Goal: Task Accomplishment & Management: Complete application form

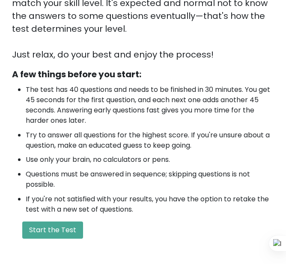
scroll to position [214, 0]
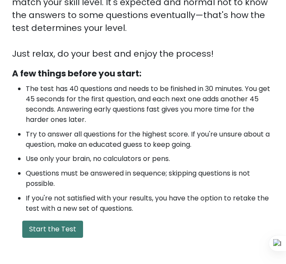
click at [61, 227] on button "Start the Test" at bounding box center [52, 228] width 61 height 17
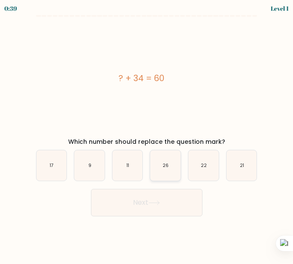
click at [156, 170] on icon "26" at bounding box center [165, 165] width 30 height 30
click at [147, 134] on input "d. 26" at bounding box center [147, 133] width 0 height 2
radio input "true"
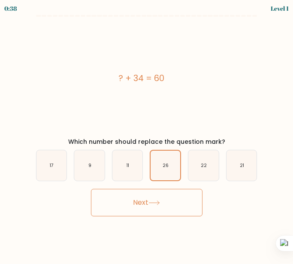
click at [167, 198] on button "Next" at bounding box center [146, 202] width 111 height 27
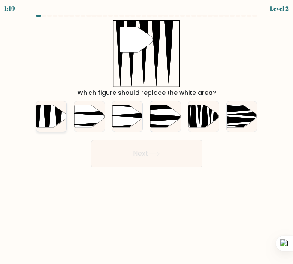
click at [57, 121] on icon at bounding box center [58, 129] width 8 height 60
click at [147, 132] on input "a." at bounding box center [147, 133] width 0 height 2
radio input "true"
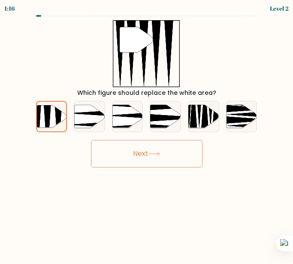
click at [132, 166] on button "Next" at bounding box center [146, 153] width 111 height 27
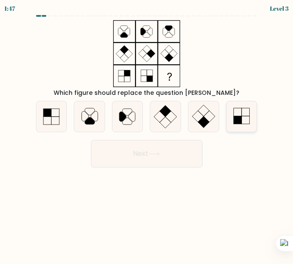
click at [253, 107] on icon at bounding box center [241, 116] width 30 height 30
click at [147, 132] on input "f." at bounding box center [147, 133] width 0 height 2
radio input "true"
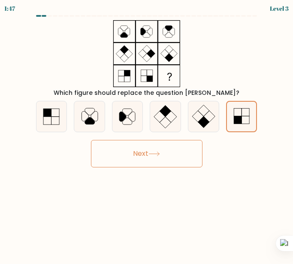
click at [165, 148] on button "Next" at bounding box center [146, 153] width 111 height 27
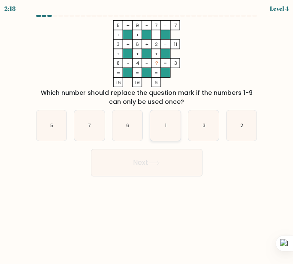
click at [156, 123] on icon "1" at bounding box center [165, 125] width 30 height 30
click at [147, 132] on input "d. 1" at bounding box center [147, 133] width 0 height 2
radio input "true"
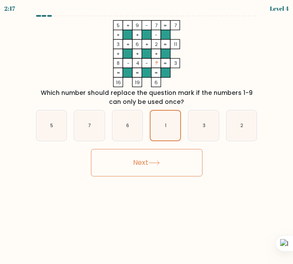
click at [166, 162] on button "Next" at bounding box center [146, 162] width 111 height 27
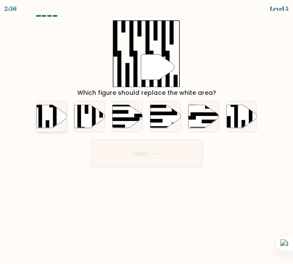
click at [58, 118] on icon at bounding box center [51, 116] width 30 height 23
click at [147, 132] on input "a." at bounding box center [147, 133] width 0 height 2
radio input "true"
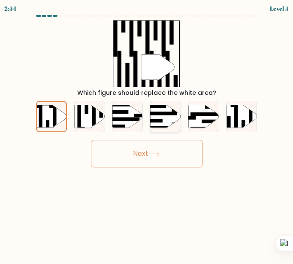
click at [178, 118] on icon at bounding box center [165, 116] width 30 height 23
click at [147, 132] on input "d." at bounding box center [147, 133] width 0 height 2
radio input "true"
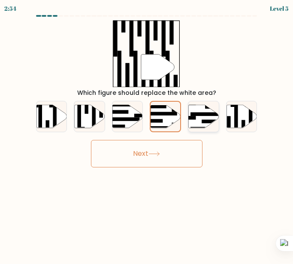
click at [209, 119] on icon at bounding box center [203, 116] width 30 height 23
click at [147, 132] on input "e." at bounding box center [147, 133] width 0 height 2
radio input "true"
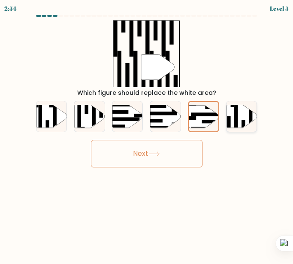
click at [242, 117] on icon at bounding box center [241, 116] width 30 height 23
click at [147, 132] on input "f." at bounding box center [147, 133] width 0 height 2
radio input "true"
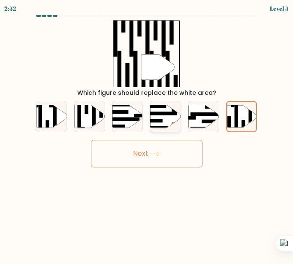
click at [155, 115] on icon at bounding box center [165, 116] width 30 height 23
click at [147, 132] on input "d." at bounding box center [147, 133] width 0 height 2
radio input "true"
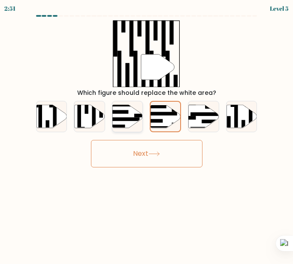
click at [137, 115] on rect at bounding box center [150, 116] width 33 height 4
click at [147, 132] on input "c." at bounding box center [147, 133] width 0 height 2
radio input "true"
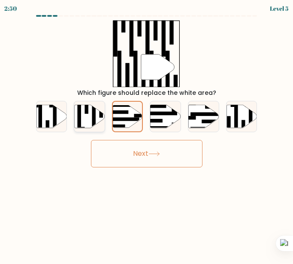
click at [89, 115] on icon at bounding box center [89, 116] width 30 height 23
click at [147, 132] on input "b." at bounding box center [147, 133] width 0 height 2
radio input "true"
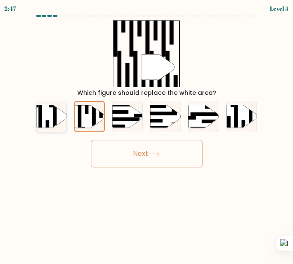
click at [47, 117] on icon at bounding box center [51, 116] width 30 height 23
click at [147, 132] on input "a." at bounding box center [147, 133] width 0 height 2
radio input "true"
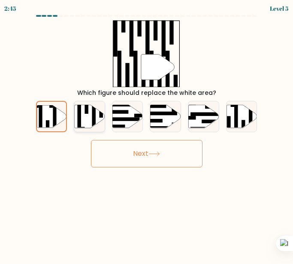
click at [85, 117] on icon at bounding box center [89, 116] width 30 height 23
click at [147, 132] on input "b." at bounding box center [147, 133] width 0 height 2
radio input "true"
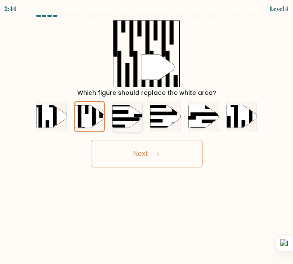
click at [133, 117] on rect at bounding box center [123, 119] width 33 height 4
click at [147, 132] on input "c." at bounding box center [147, 133] width 0 height 2
radio input "true"
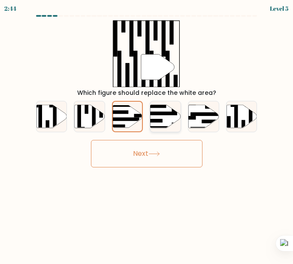
click at [162, 118] on icon at bounding box center [165, 116] width 30 height 23
click at [147, 132] on input "d." at bounding box center [147, 133] width 0 height 2
radio input "true"
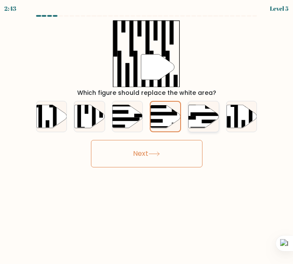
click at [200, 120] on icon at bounding box center [203, 116] width 30 height 23
click at [147, 132] on input "e." at bounding box center [147, 133] width 0 height 2
radio input "true"
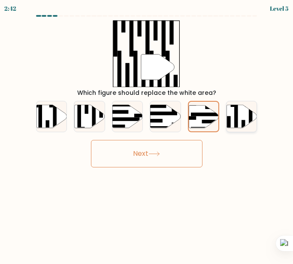
click at [233, 120] on icon at bounding box center [241, 116] width 30 height 23
click at [147, 132] on input "f." at bounding box center [147, 133] width 0 height 2
radio input "true"
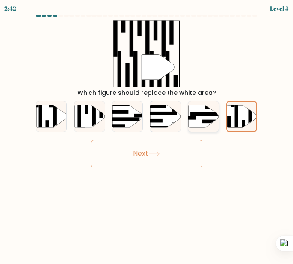
click at [190, 120] on icon at bounding box center [203, 116] width 30 height 23
click at [147, 132] on input "e." at bounding box center [147, 133] width 0 height 2
radio input "true"
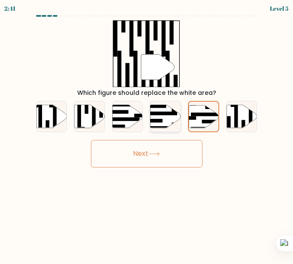
click at [159, 120] on rect at bounding box center [153, 121] width 18 height 4
click at [147, 132] on input "d." at bounding box center [147, 133] width 0 height 2
radio input "true"
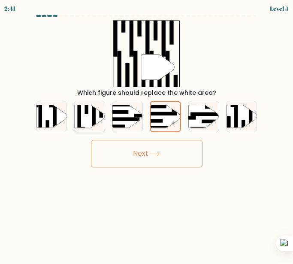
click at [99, 119] on icon at bounding box center [89, 116] width 30 height 23
click at [147, 132] on input "b." at bounding box center [147, 133] width 0 height 2
radio input "true"
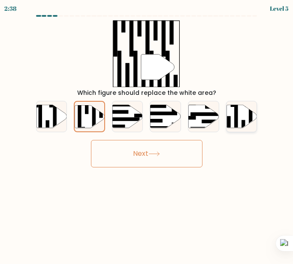
click at [238, 124] on icon at bounding box center [241, 116] width 30 height 23
click at [147, 132] on input "f." at bounding box center [147, 133] width 0 height 2
radio input "true"
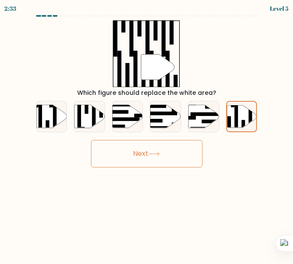
click at [150, 156] on button "Next" at bounding box center [146, 153] width 111 height 27
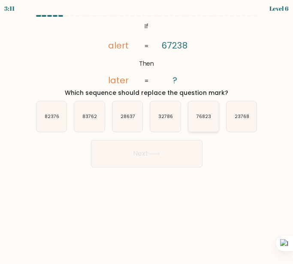
click at [207, 120] on icon "76823" at bounding box center [203, 116] width 30 height 30
click at [147, 132] on input "e. 76823" at bounding box center [147, 133] width 0 height 2
radio input "true"
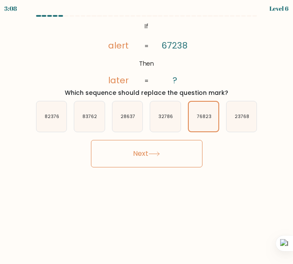
click at [157, 153] on icon at bounding box center [154, 153] width 12 height 5
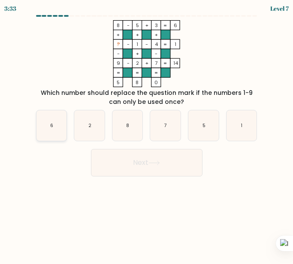
click at [64, 125] on icon "6" at bounding box center [51, 125] width 30 height 30
click at [147, 132] on input "a. 6" at bounding box center [147, 133] width 0 height 2
radio input "true"
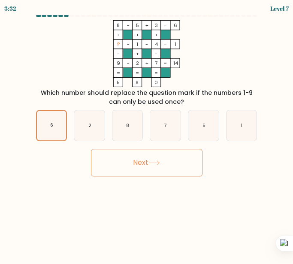
click at [174, 156] on button "Next" at bounding box center [146, 162] width 111 height 27
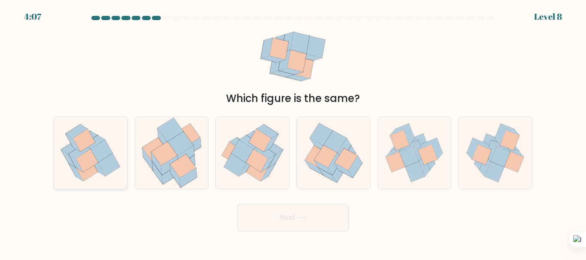
click at [89, 159] on icon at bounding box center [87, 161] width 22 height 23
click at [292, 132] on input "a." at bounding box center [293, 131] width 0 height 2
radio input "true"
click at [289, 224] on button "Next" at bounding box center [292, 217] width 111 height 27
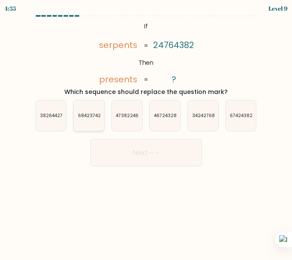
click at [100, 111] on icon "68423742" at bounding box center [89, 115] width 30 height 30
click at [146, 130] on input "b. 68423742" at bounding box center [146, 131] width 0 height 2
radio input "true"
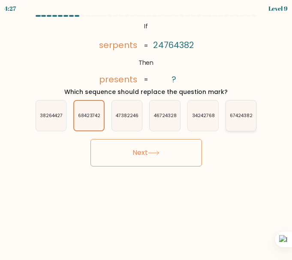
click at [244, 117] on text "67424382" at bounding box center [241, 115] width 23 height 6
click at [147, 130] on input "f. 67424382" at bounding box center [146, 131] width 0 height 2
radio input "true"
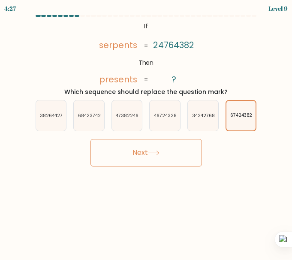
click at [187, 148] on button "Next" at bounding box center [145, 152] width 111 height 27
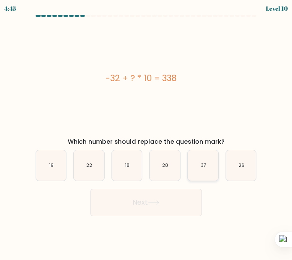
click at [207, 165] on icon "37" at bounding box center [203, 165] width 30 height 30
click at [147, 132] on input "e. 37" at bounding box center [146, 131] width 0 height 2
radio input "true"
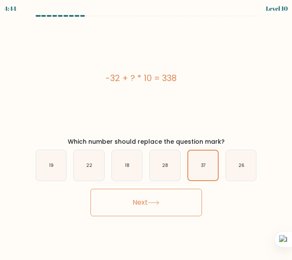
click at [172, 196] on button "Next" at bounding box center [145, 202] width 111 height 27
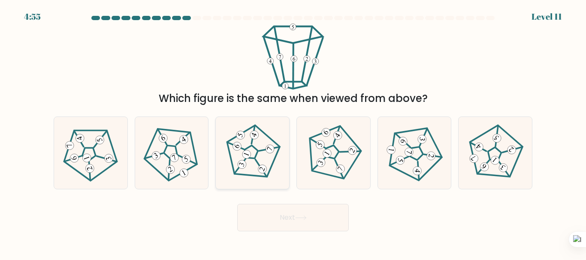
click at [252, 162] on icon at bounding box center [252, 152] width 57 height 57
click at [292, 132] on input "c." at bounding box center [293, 131] width 0 height 2
radio input "true"
click at [267, 215] on button "Next" at bounding box center [292, 217] width 111 height 27
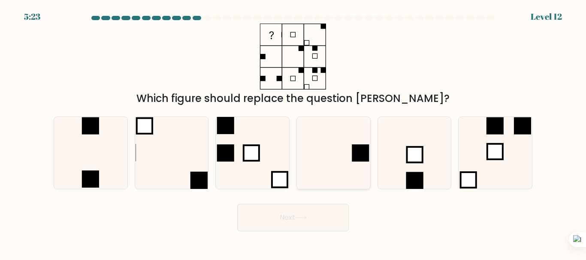
click at [292, 153] on rect at bounding box center [360, 153] width 17 height 17
click at [292, 132] on input "d." at bounding box center [293, 131] width 0 height 2
radio input "true"
click at [292, 225] on button "Next" at bounding box center [292, 217] width 111 height 27
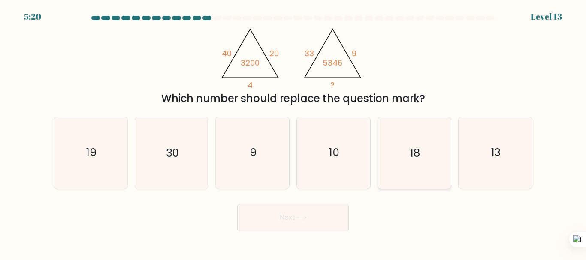
click at [292, 149] on icon "18" at bounding box center [414, 153] width 72 height 72
click at [292, 132] on input "e. 18" at bounding box center [293, 131] width 0 height 2
radio input "true"
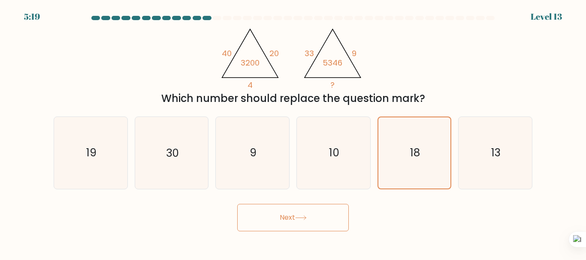
click at [292, 217] on button "Next" at bounding box center [292, 217] width 111 height 27
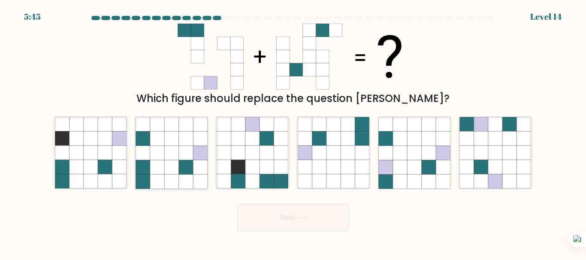
click at [157, 170] on icon at bounding box center [157, 167] width 14 height 14
click at [292, 132] on input "b." at bounding box center [293, 131] width 0 height 2
radio input "true"
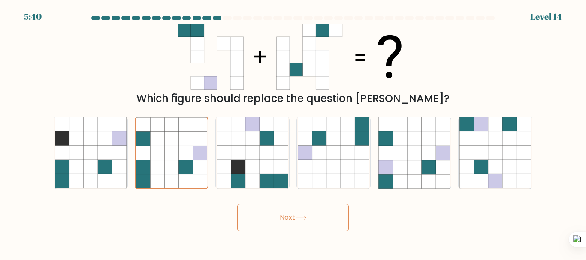
click at [265, 218] on button "Next" at bounding box center [292, 217] width 111 height 27
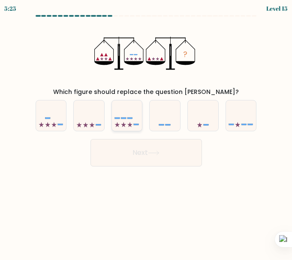
click at [125, 129] on div at bounding box center [126, 115] width 31 height 31
click at [146, 130] on input "c." at bounding box center [146, 131] width 0 height 2
radio input "true"
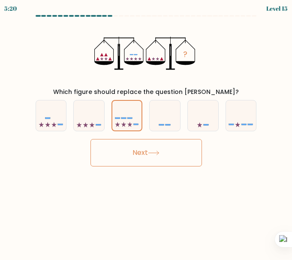
click at [175, 161] on button "Next" at bounding box center [145, 152] width 111 height 27
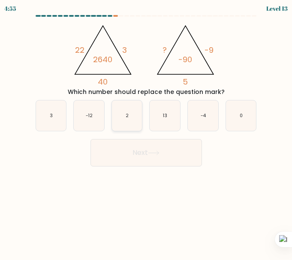
click at [122, 114] on icon "2" at bounding box center [127, 115] width 30 height 30
click at [146, 130] on input "c. 2" at bounding box center [146, 131] width 0 height 2
radio input "true"
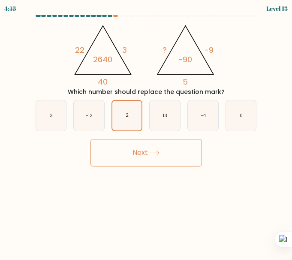
click at [170, 162] on button "Next" at bounding box center [145, 152] width 111 height 27
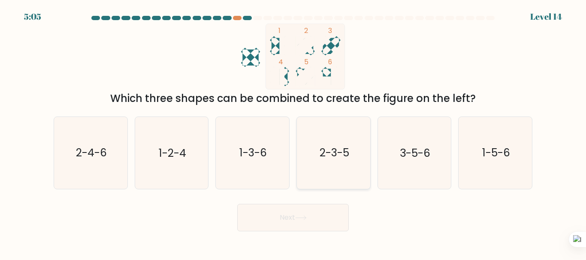
click at [292, 154] on text "2-3-5" at bounding box center [334, 153] width 30 height 15
click at [292, 132] on input "d. 2-3-5" at bounding box center [293, 131] width 0 height 2
radio input "true"
click at [292, 212] on button "Next" at bounding box center [292, 217] width 111 height 27
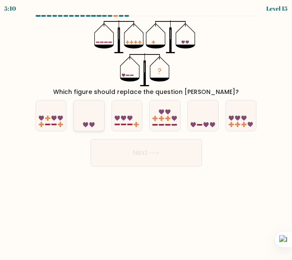
click at [86, 127] on icon at bounding box center [85, 124] width 5 height 5
click at [146, 130] on input "b." at bounding box center [146, 131] width 0 height 2
radio input "true"
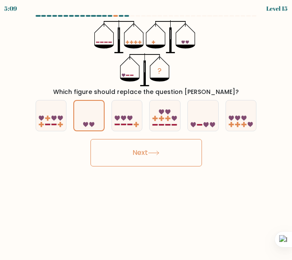
click at [158, 155] on button "Next" at bounding box center [145, 152] width 111 height 27
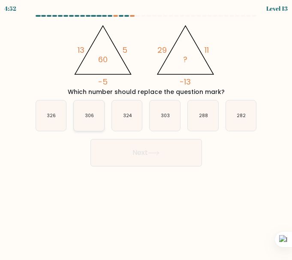
click at [92, 118] on text "306" at bounding box center [89, 115] width 9 height 6
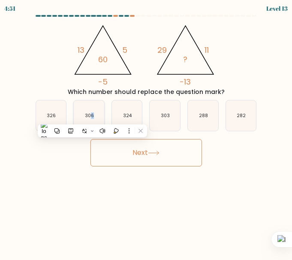
click at [91, 115] on text "306" at bounding box center [89, 115] width 9 height 6
click at [146, 130] on input "b. 306" at bounding box center [146, 131] width 0 height 2
radio input "true"
click at [91, 115] on text "306" at bounding box center [89, 115] width 9 height 6
click at [146, 130] on input "b. 306" at bounding box center [146, 131] width 0 height 2
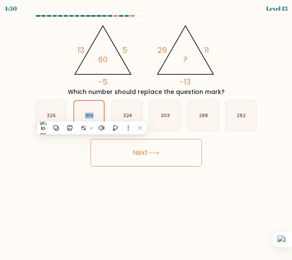
click at [123, 151] on button "Next" at bounding box center [145, 152] width 111 height 27
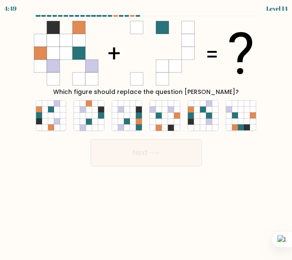
click at [123, 153] on button "Next" at bounding box center [145, 152] width 111 height 27
click at [128, 178] on body "5:33 Level 14" at bounding box center [146, 130] width 292 height 260
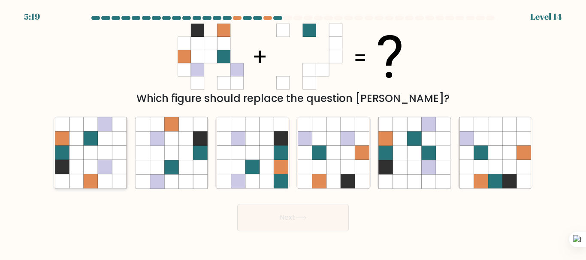
click at [75, 166] on icon at bounding box center [76, 167] width 14 height 14
click at [292, 132] on input "a." at bounding box center [293, 131] width 0 height 2
radio input "true"
click at [292, 219] on button "Next" at bounding box center [292, 217] width 111 height 27
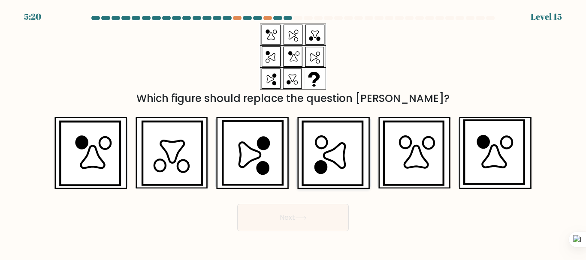
click at [292, 177] on icon at bounding box center [332, 153] width 60 height 63
click at [292, 132] on input "d." at bounding box center [293, 131] width 0 height 2
radio input "true"
click at [292, 220] on button "Next" at bounding box center [292, 217] width 111 height 27
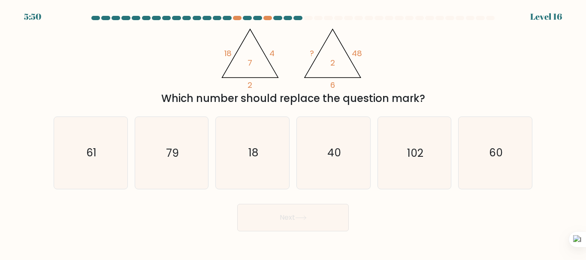
click at [292, 103] on div "Which number should replace the question mark?" at bounding box center [293, 98] width 468 height 15
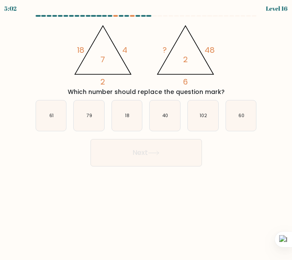
drag, startPoint x: 245, startPoint y: 116, endPoint x: 236, endPoint y: 140, distance: 25.6
click at [245, 116] on icon "60" at bounding box center [241, 115] width 30 height 30
click at [147, 130] on input "f. 60" at bounding box center [146, 131] width 0 height 2
radio input "true"
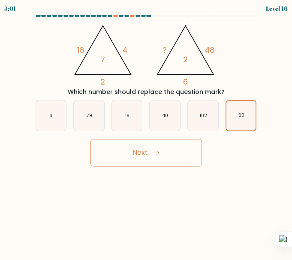
click at [173, 155] on button "Next" at bounding box center [145, 152] width 111 height 27
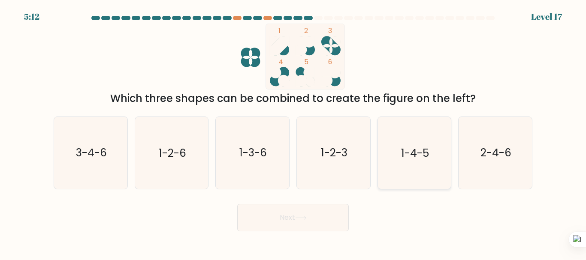
click at [292, 156] on text "1-4-5" at bounding box center [415, 153] width 28 height 15
click at [292, 132] on input "e. 1-4-5" at bounding box center [293, 131] width 0 height 2
radio input "true"
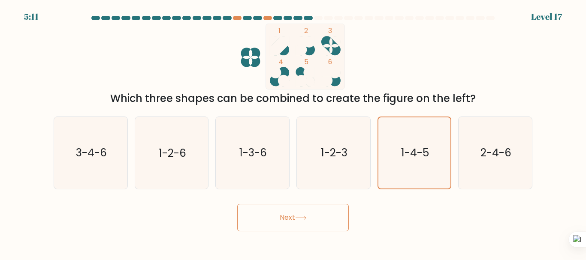
click at [292, 219] on button "Next" at bounding box center [292, 217] width 111 height 27
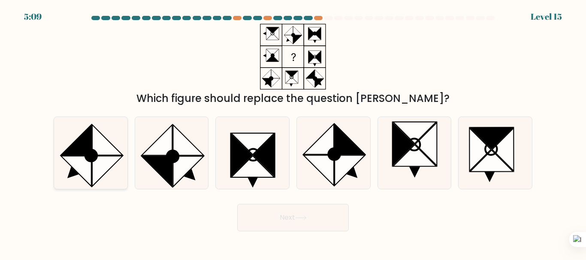
click at [83, 160] on icon at bounding box center [76, 171] width 30 height 30
click at [292, 132] on input "a." at bounding box center [293, 131] width 0 height 2
radio input "true"
click at [281, 218] on button "Next" at bounding box center [292, 217] width 111 height 27
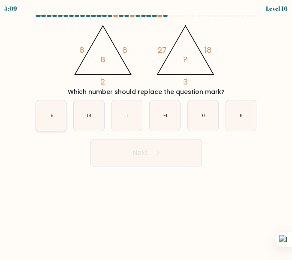
click at [60, 120] on icon "15" at bounding box center [51, 115] width 30 height 30
click at [146, 130] on input "a. 15" at bounding box center [146, 131] width 0 height 2
radio input "true"
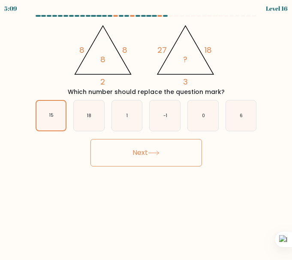
click at [108, 159] on button "Next" at bounding box center [145, 152] width 111 height 27
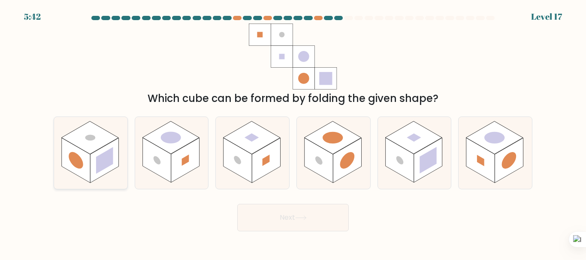
click at [99, 148] on rect at bounding box center [89, 137] width 57 height 33
click at [292, 132] on input "a." at bounding box center [293, 131] width 0 height 2
radio input "true"
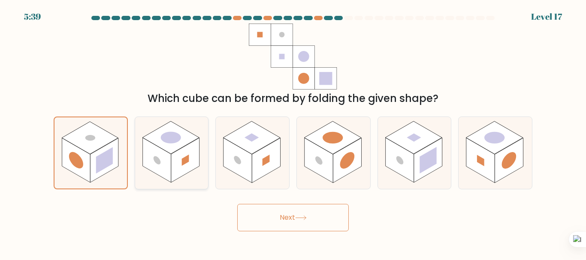
click at [171, 165] on rect at bounding box center [185, 160] width 28 height 45
click at [292, 132] on input "b." at bounding box center [293, 131] width 0 height 2
radio input "true"
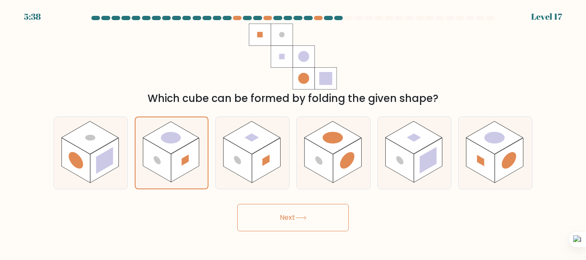
drag, startPoint x: 256, startPoint y: 162, endPoint x: 371, endPoint y: 159, distance: 115.4
click at [256, 162] on rect at bounding box center [266, 160] width 28 height 45
click at [292, 132] on input "c." at bounding box center [293, 131] width 0 height 2
radio input "true"
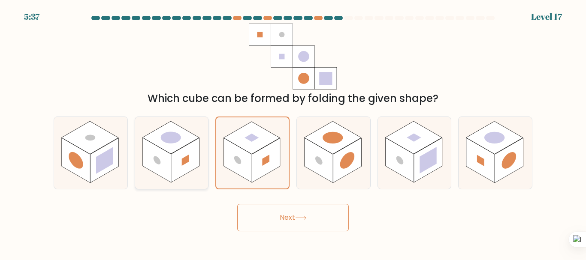
click at [177, 151] on rect at bounding box center [185, 160] width 28 height 45
click at [292, 132] on input "b." at bounding box center [293, 131] width 0 height 2
radio input "true"
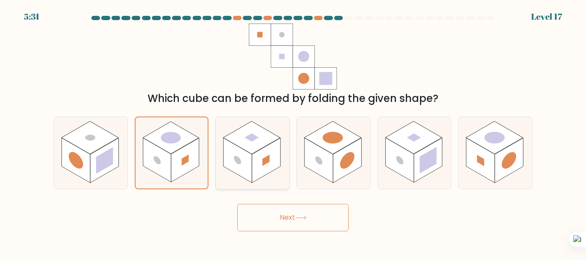
click at [249, 158] on rect at bounding box center [237, 160] width 28 height 45
click at [292, 132] on input "c." at bounding box center [293, 131] width 0 height 2
radio input "true"
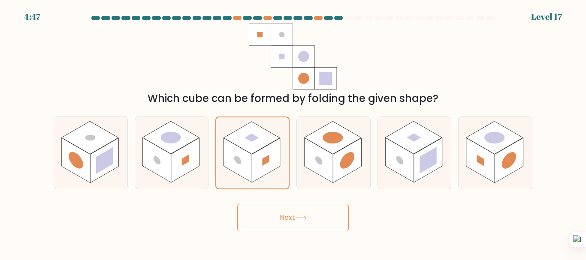
click at [291, 214] on button "Next" at bounding box center [292, 217] width 111 height 27
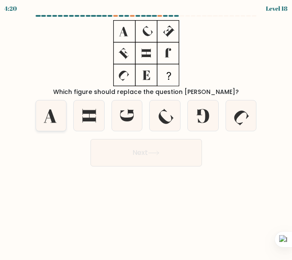
click at [46, 120] on icon at bounding box center [51, 115] width 30 height 30
click at [146, 130] on input "a." at bounding box center [146, 131] width 0 height 2
radio input "true"
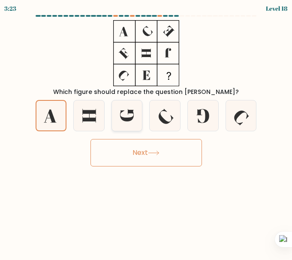
click at [136, 114] on icon at bounding box center [127, 115] width 30 height 30
click at [146, 130] on input "c." at bounding box center [146, 131] width 0 height 2
radio input "true"
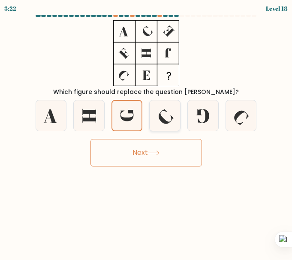
click at [164, 115] on icon at bounding box center [165, 115] width 30 height 30
click at [147, 130] on input "d." at bounding box center [146, 131] width 0 height 2
radio input "true"
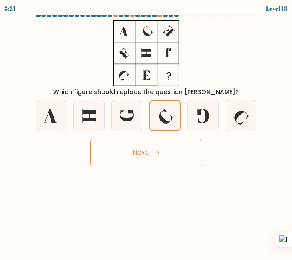
click at [144, 114] on div "c." at bounding box center [127, 115] width 38 height 31
click at [209, 119] on icon at bounding box center [203, 115] width 30 height 30
click at [147, 130] on input "e." at bounding box center [146, 131] width 0 height 2
radio input "true"
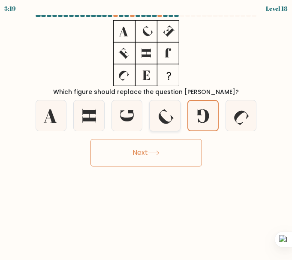
click at [174, 117] on icon at bounding box center [165, 115] width 30 height 30
click at [147, 130] on input "d." at bounding box center [146, 131] width 0 height 2
radio input "true"
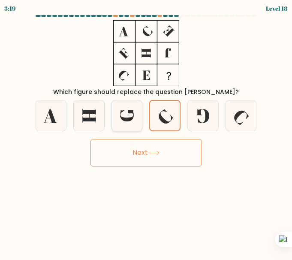
drag, startPoint x: 138, startPoint y: 114, endPoint x: 118, endPoint y: 114, distance: 19.7
click at [137, 114] on icon at bounding box center [127, 115] width 30 height 30
click at [146, 130] on input "c." at bounding box center [146, 131] width 0 height 2
radio input "true"
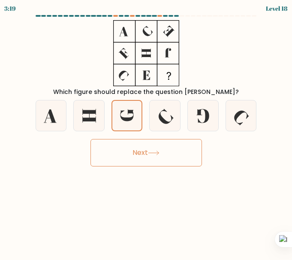
drag, startPoint x: 94, startPoint y: 113, endPoint x: 67, endPoint y: 111, distance: 26.6
click at [88, 113] on icon at bounding box center [88, 116] width 13 height 14
click at [146, 130] on input "b." at bounding box center [146, 131] width 0 height 2
radio input "true"
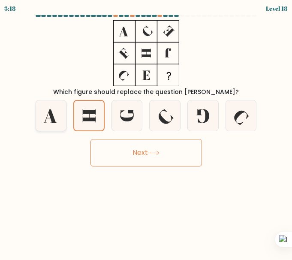
click at [63, 111] on icon at bounding box center [51, 115] width 30 height 30
click at [146, 130] on input "a." at bounding box center [146, 131] width 0 height 2
radio input "true"
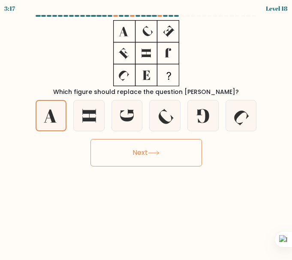
click at [132, 153] on button "Next" at bounding box center [145, 152] width 111 height 27
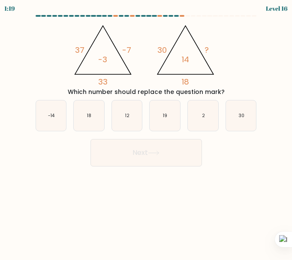
drag, startPoint x: 200, startPoint y: 121, endPoint x: 198, endPoint y: 131, distance: 10.2
click at [200, 121] on icon "2" at bounding box center [203, 115] width 30 height 30
click at [147, 130] on input "e. 2" at bounding box center [146, 131] width 0 height 2
radio input "true"
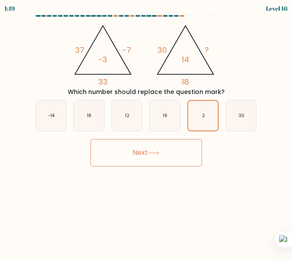
click at [180, 150] on button "Next" at bounding box center [145, 152] width 111 height 27
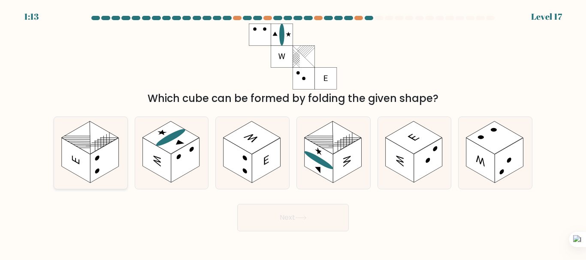
click at [107, 125] on icon at bounding box center [90, 153] width 73 height 72
click at [292, 130] on input "a." at bounding box center [293, 131] width 0 height 2
radio input "true"
click at [292, 216] on icon at bounding box center [301, 218] width 12 height 5
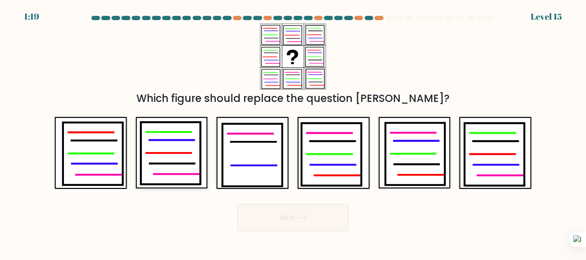
click at [149, 158] on icon at bounding box center [171, 154] width 60 height 62
click at [292, 132] on input "b." at bounding box center [293, 131] width 0 height 2
radio input "true"
click at [286, 217] on button "Next" at bounding box center [292, 217] width 111 height 27
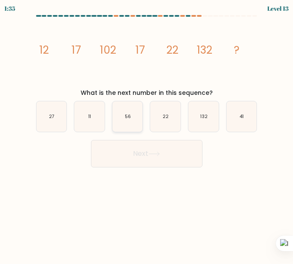
click at [91, 140] on button "Next" at bounding box center [146, 153] width 111 height 27
click at [200, 115] on icon "132" at bounding box center [203, 116] width 30 height 30
click at [147, 132] on input "e. 132" at bounding box center [147, 133] width 0 height 2
radio input "true"
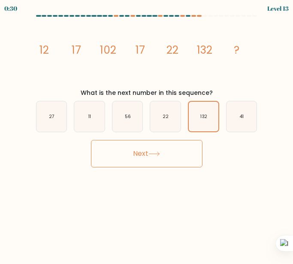
click at [160, 157] on button "Next" at bounding box center [146, 153] width 111 height 27
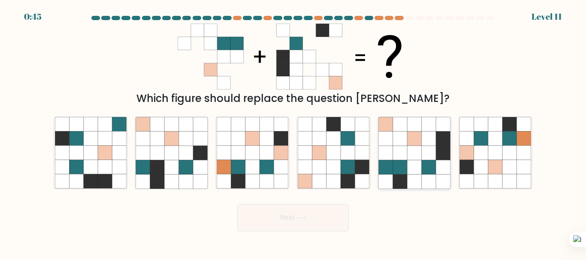
click at [292, 146] on icon at bounding box center [443, 153] width 14 height 14
click at [292, 132] on input "e." at bounding box center [293, 131] width 0 height 2
radio input "true"
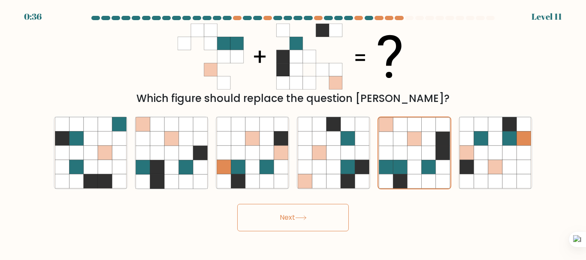
click at [292, 217] on button "Next" at bounding box center [292, 217] width 111 height 27
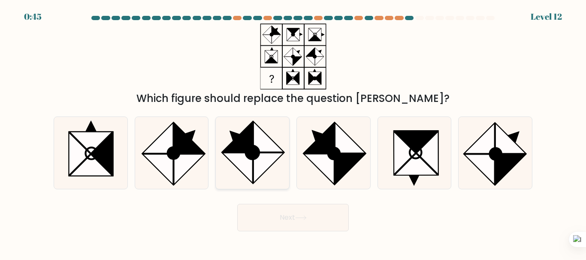
click at [267, 151] on icon at bounding box center [268, 137] width 30 height 30
click at [292, 132] on input "c." at bounding box center [293, 131] width 0 height 2
radio input "true"
click at [292, 161] on icon at bounding box center [319, 169] width 30 height 30
click at [292, 132] on input "d." at bounding box center [293, 131] width 0 height 2
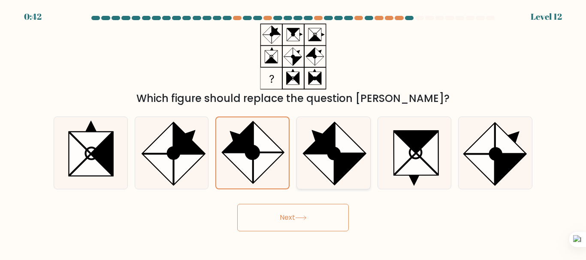
radio input "true"
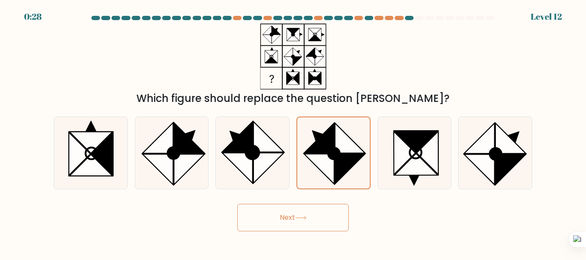
click at [292, 215] on button "Next" at bounding box center [292, 217] width 111 height 27
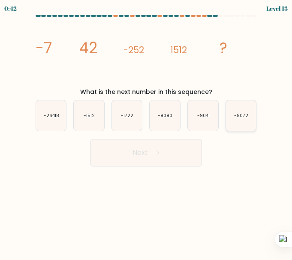
click at [237, 116] on text "-9072" at bounding box center [241, 115] width 14 height 6
click at [147, 130] on input "f. -9072" at bounding box center [146, 131] width 0 height 2
radio input "true"
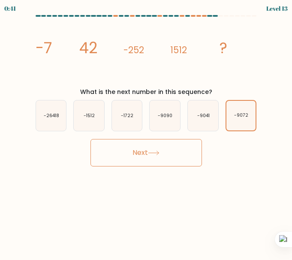
click at [109, 150] on button "Next" at bounding box center [145, 152] width 111 height 27
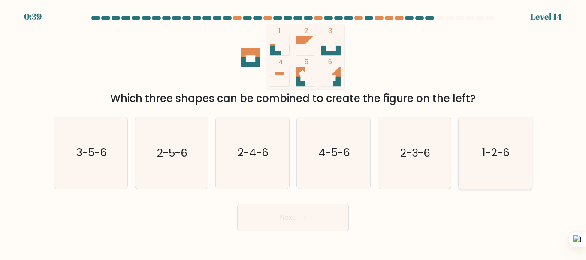
click at [292, 148] on text "1-2-6" at bounding box center [495, 153] width 27 height 15
click at [292, 132] on input "f. 1-2-6" at bounding box center [293, 131] width 0 height 2
radio input "true"
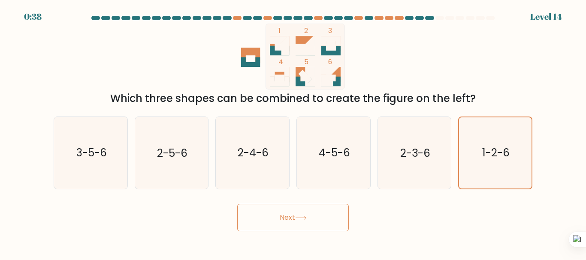
click at [292, 211] on button "Next" at bounding box center [292, 217] width 111 height 27
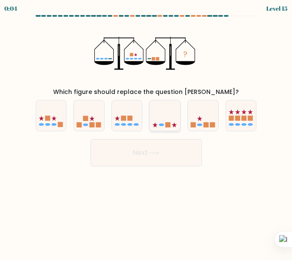
click at [166, 126] on rect at bounding box center [167, 124] width 5 height 5
click at [147, 130] on input "d." at bounding box center [146, 131] width 0 height 2
radio input "true"
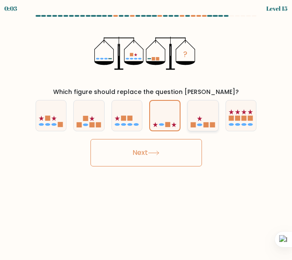
click at [197, 129] on div at bounding box center [202, 115] width 31 height 31
click at [147, 130] on input "e." at bounding box center [146, 131] width 0 height 2
radio input "true"
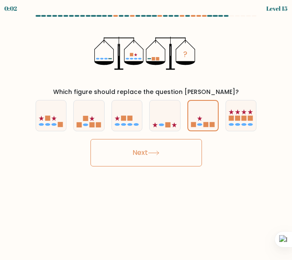
click at [165, 155] on button "Next" at bounding box center [145, 152] width 111 height 27
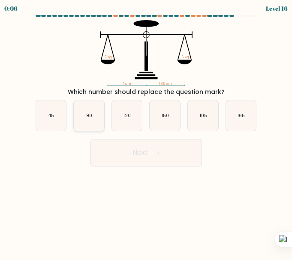
click at [88, 120] on icon "90" at bounding box center [89, 115] width 30 height 30
click at [146, 130] on input "b. 90" at bounding box center [146, 131] width 0 height 2
radio input "true"
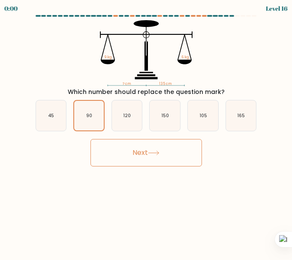
click at [111, 147] on button "Next" at bounding box center [145, 152] width 111 height 27
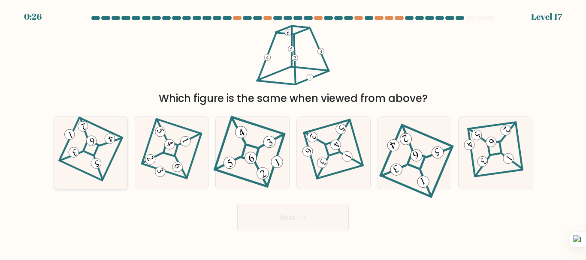
click at [93, 145] on 871 at bounding box center [91, 141] width 13 height 13
click at [292, 132] on input "a." at bounding box center [293, 131] width 0 height 2
radio input "true"
click at [292, 213] on button "Next" at bounding box center [292, 217] width 111 height 27
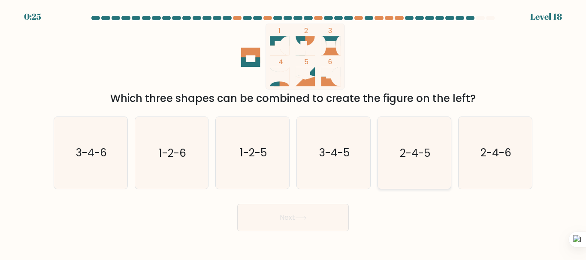
click at [292, 153] on text "2-4-5" at bounding box center [415, 153] width 30 height 15
click at [292, 132] on input "e. 2-4-5" at bounding box center [293, 131] width 0 height 2
radio input "true"
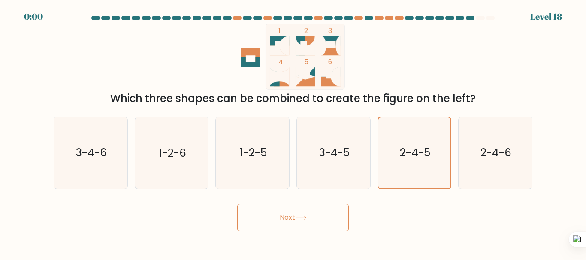
click at [292, 210] on button "Next" at bounding box center [292, 217] width 111 height 27
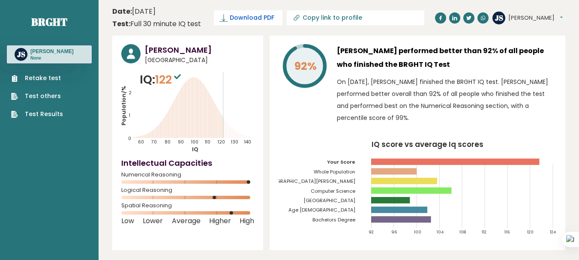
click at [258, 14] on span "Download PDF" at bounding box center [252, 17] width 45 height 9
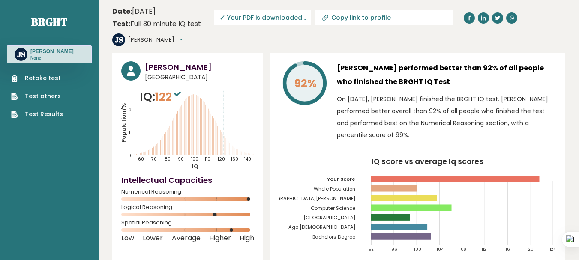
click at [360, 19] on input "Copy link to profile" at bounding box center [389, 17] width 117 height 7
type input "https://brght.org/profile/jeffry-susilo/?utm_source=share&utm_medium=copy&utm_c…"
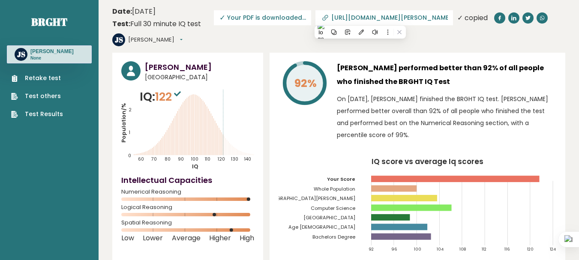
click at [408, 68] on h3 "[PERSON_NAME] performed better than 92% of all people who finished the BRGHT IQ…" at bounding box center [446, 74] width 219 height 27
click at [457, 18] on div "✓ copied" at bounding box center [472, 18] width 30 height 10
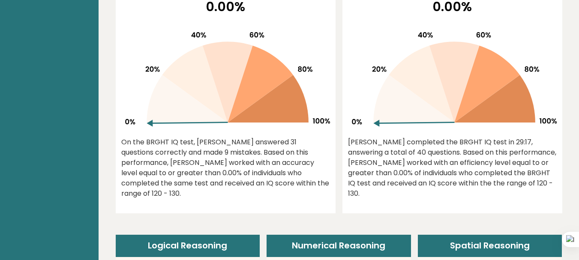
scroll to position [429, 0]
